Goal: Find specific page/section: Find specific page/section

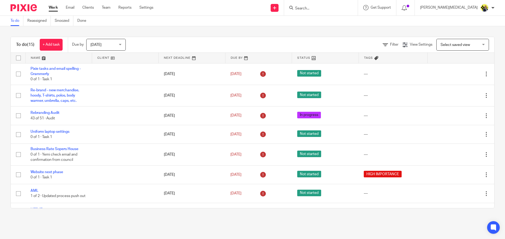
click at [333, 10] on input "Search" at bounding box center [317, 8] width 47 height 5
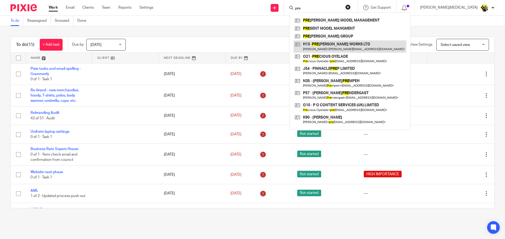
type input "pre"
click at [361, 45] on link at bounding box center [349, 46] width 113 height 12
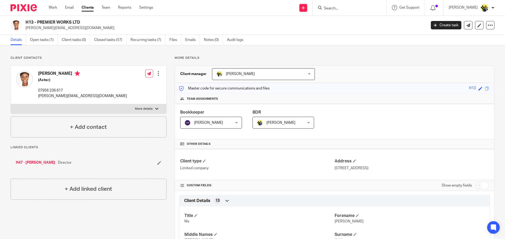
click at [188, 59] on p "More details" at bounding box center [334, 58] width 320 height 4
click at [193, 43] on link "Emails" at bounding box center [192, 40] width 15 height 10
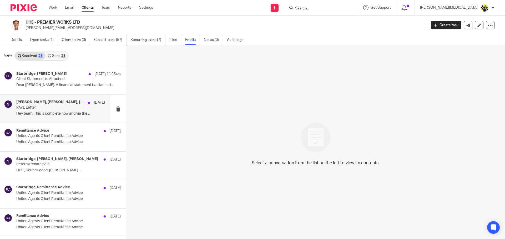
click at [49, 113] on p "Hey team, This is complete now and via the..." at bounding box center [60, 114] width 89 height 4
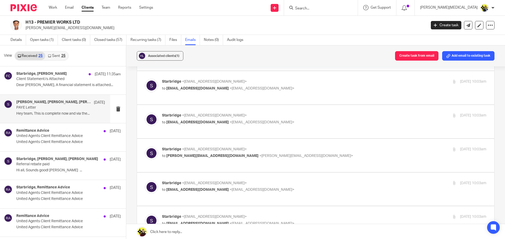
scroll to position [726, 0]
click at [265, 147] on div "Starbridge <info@starbridge.uk> to ginny.holder@yahoo.com <ginny.holder@yahoo.c…" at bounding box center [270, 153] width 216 height 12
checkbox input "true"
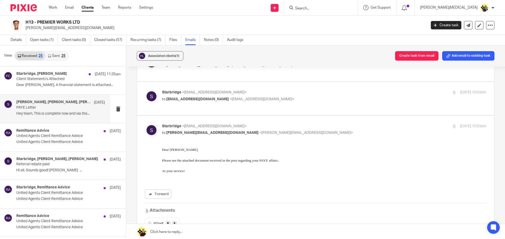
scroll to position [750, 0]
click at [157, 221] on span "H13" at bounding box center [155, 222] width 5 height 3
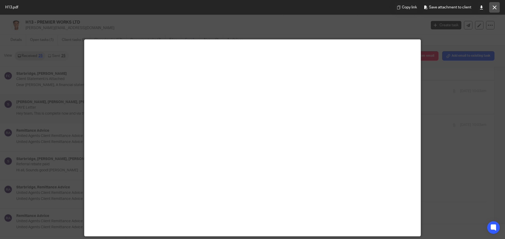
click at [493, 7] on icon at bounding box center [494, 8] width 4 height 4
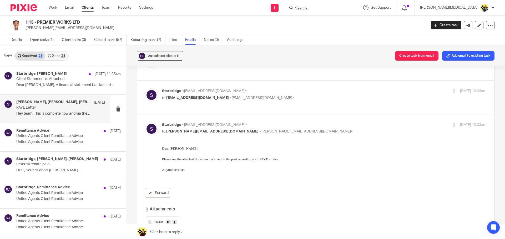
drag, startPoint x: 83, startPoint y: 23, endPoint x: 26, endPoint y: 21, distance: 56.5
click at [26, 21] on h2 "H13 - PREMIER WORKS LTD" at bounding box center [184, 23] width 318 height 6
copy h2 "H13 - PREMIER WORKS LTD"
click at [327, 11] on form at bounding box center [322, 7] width 56 height 7
click at [337, 8] on input "Search" at bounding box center [317, 8] width 47 height 5
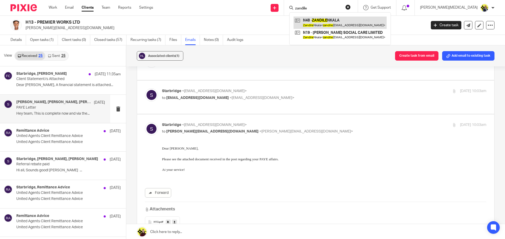
type input "zandile"
click at [366, 22] on link at bounding box center [339, 23] width 93 height 12
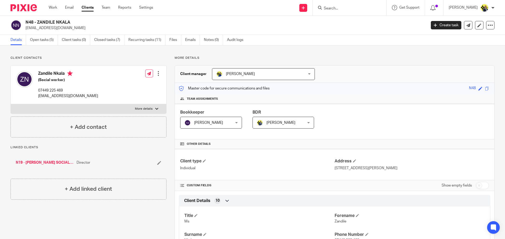
click at [42, 39] on link "Open tasks (5)" at bounding box center [44, 40] width 28 height 10
